Goal: Find specific page/section: Find specific page/section

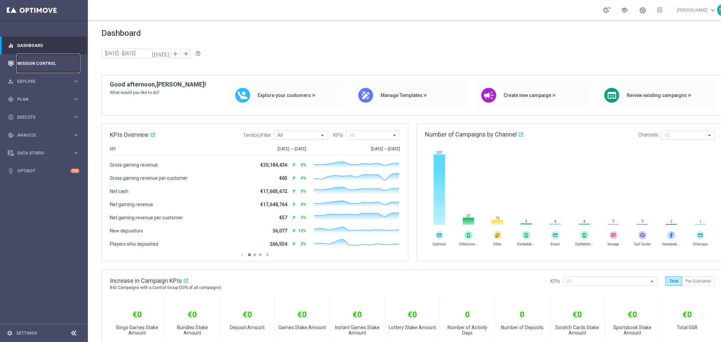
click at [49, 60] on link "Mission Control" at bounding box center [48, 63] width 62 height 18
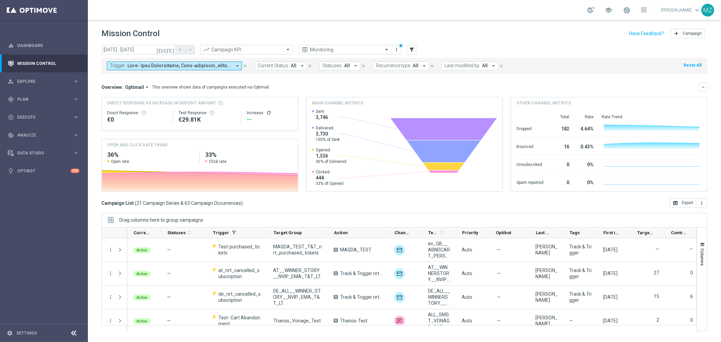
click at [246, 64] on icon "close" at bounding box center [245, 66] width 5 height 5
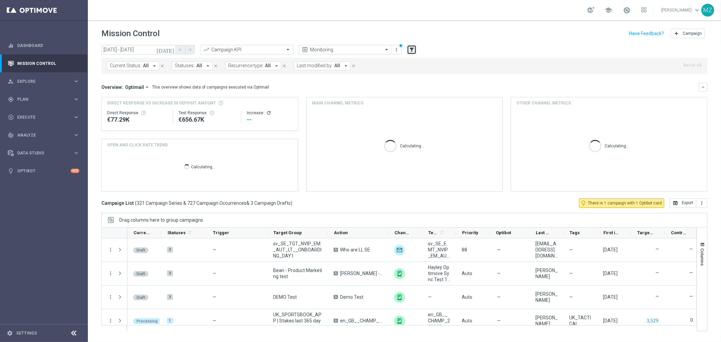
click at [410, 48] on icon "filter_alt" at bounding box center [411, 50] width 6 height 6
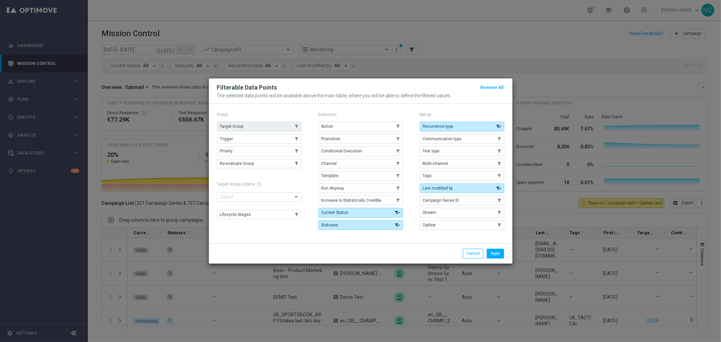
click at [243, 129] on button "Target Group" at bounding box center [259, 126] width 84 height 9
click at [240, 139] on button "Trigger" at bounding box center [259, 138] width 84 height 9
click at [494, 255] on button "Apply" at bounding box center [494, 253] width 17 height 9
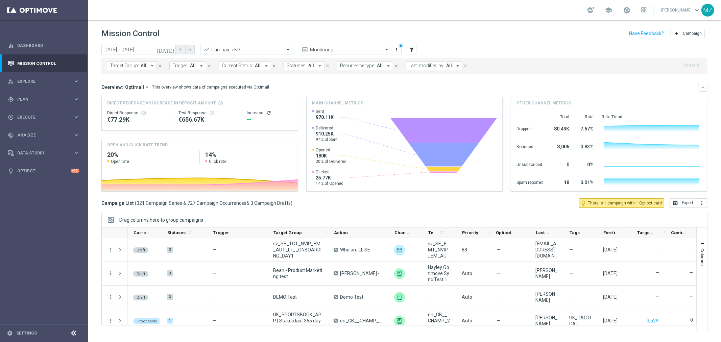
click at [177, 65] on span "Trigger:" at bounding box center [180, 66] width 16 height 6
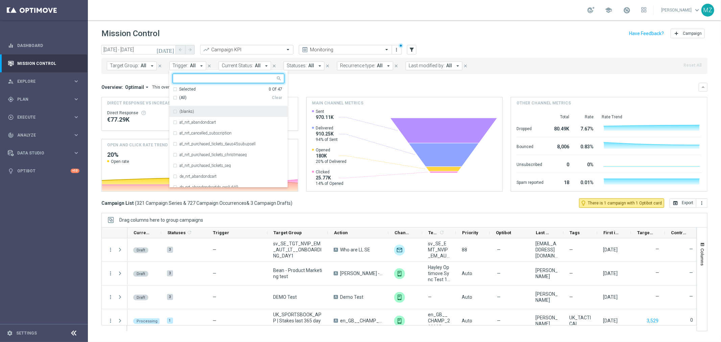
click at [186, 100] on div "(All)" at bounding box center [222, 98] width 99 height 6
click at [174, 112] on div "(blanks)" at bounding box center [228, 111] width 111 height 11
click at [493, 42] on header "Mission Control add Campaign" at bounding box center [404, 32] width 633 height 25
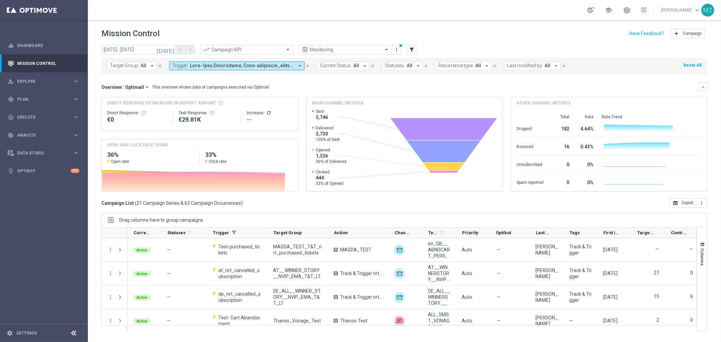
click at [266, 112] on icon "refresh" at bounding box center [268, 112] width 5 height 5
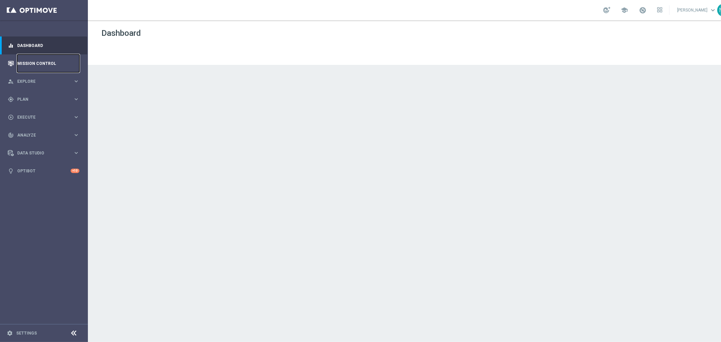
click at [49, 66] on link "Mission Control" at bounding box center [48, 63] width 62 height 18
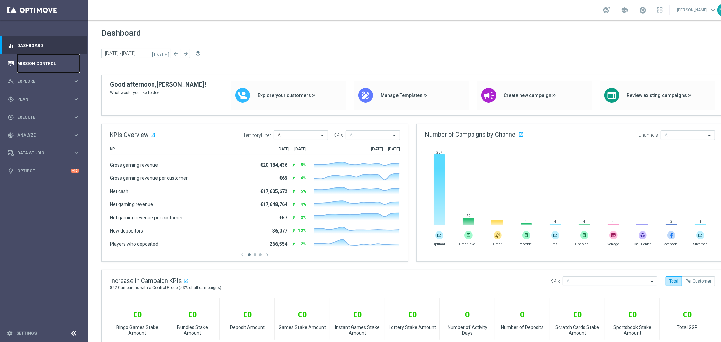
click at [44, 59] on link "Mission Control" at bounding box center [48, 63] width 62 height 18
